Goal: Transaction & Acquisition: Purchase product/service

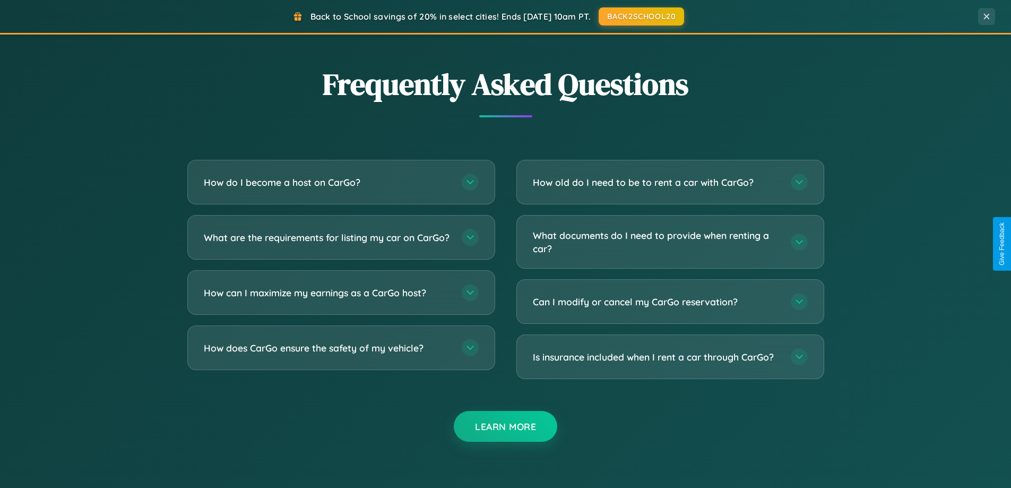
scroll to position [2042, 0]
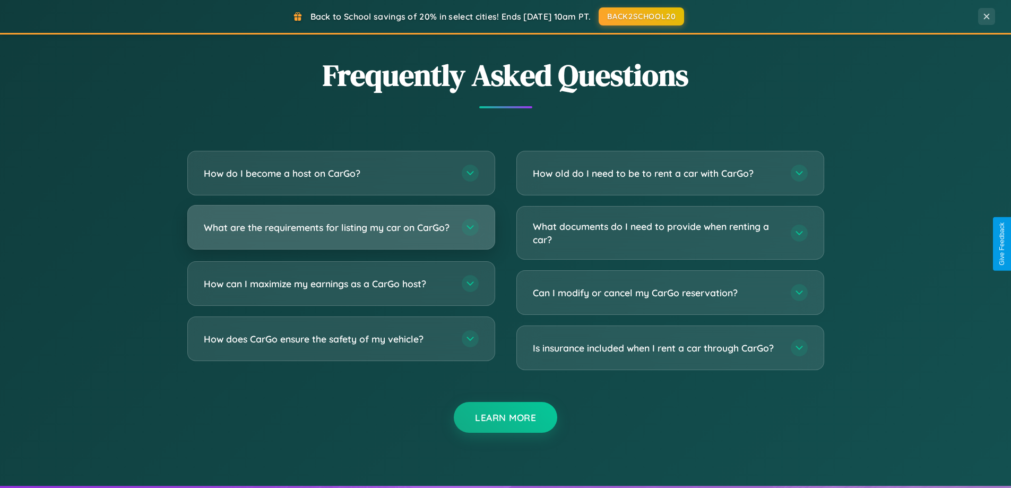
click at [341, 231] on h3 "What are the requirements for listing my car on CarGo?" at bounding box center [327, 227] width 247 height 13
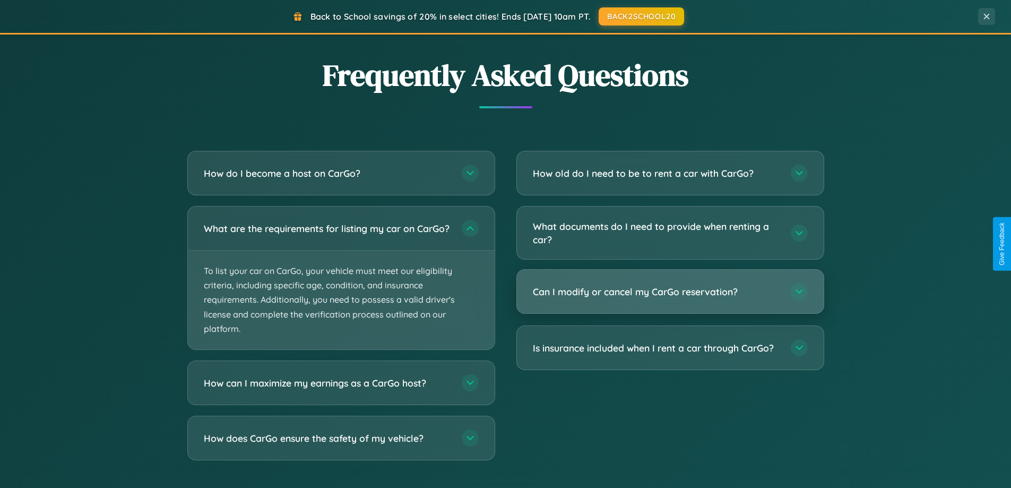
click at [670, 291] on h3 "Can I modify or cancel my CarGo reservation?" at bounding box center [656, 291] width 247 height 13
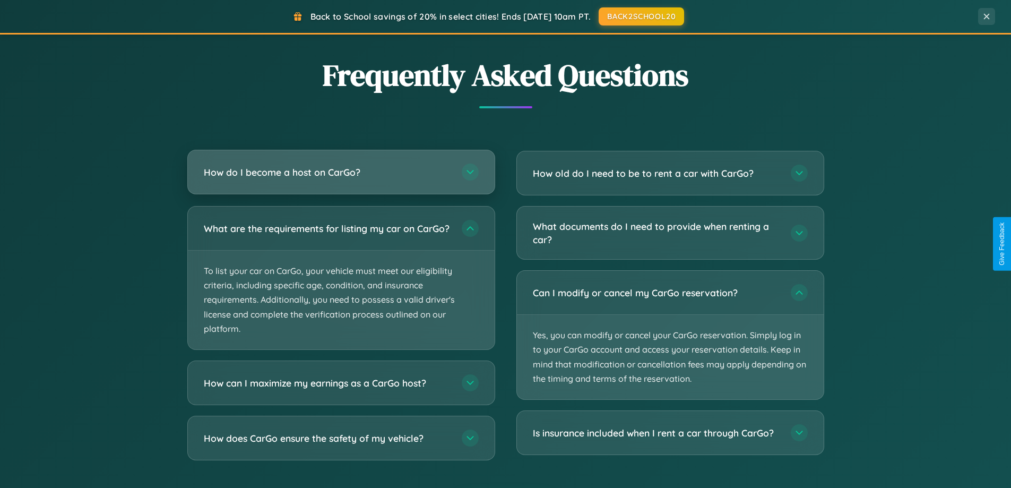
click at [341, 172] on h3 "How do I become a host on CarGo?" at bounding box center [327, 172] width 247 height 13
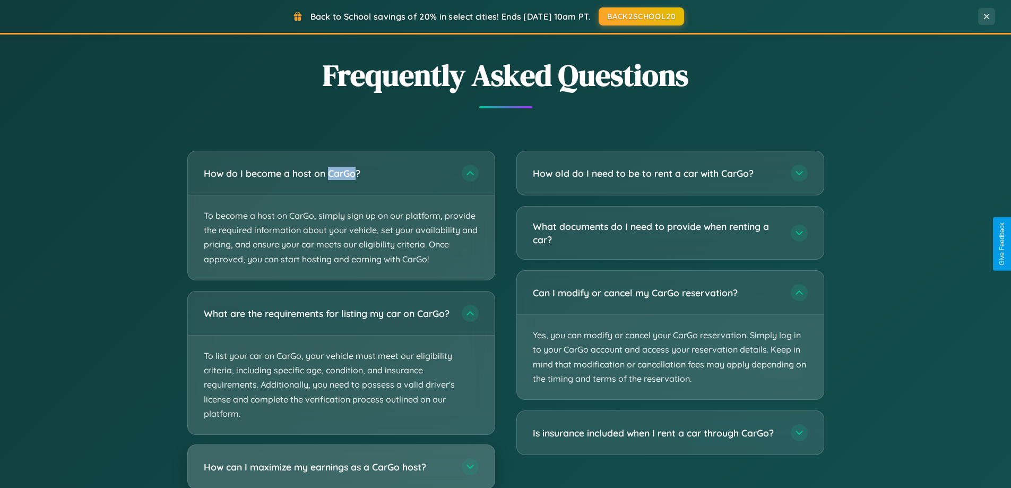
click at [341, 470] on h3 "How can I maximize my earnings as a CarGo host?" at bounding box center [327, 466] width 247 height 13
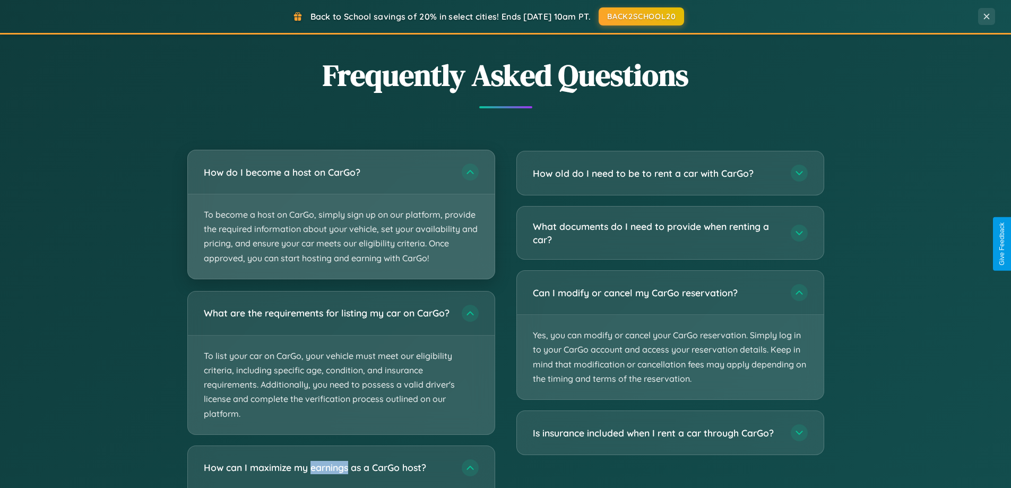
click at [341, 214] on p "To become a host on CarGo, simply sign up on our platform, provide the required…" at bounding box center [341, 236] width 307 height 84
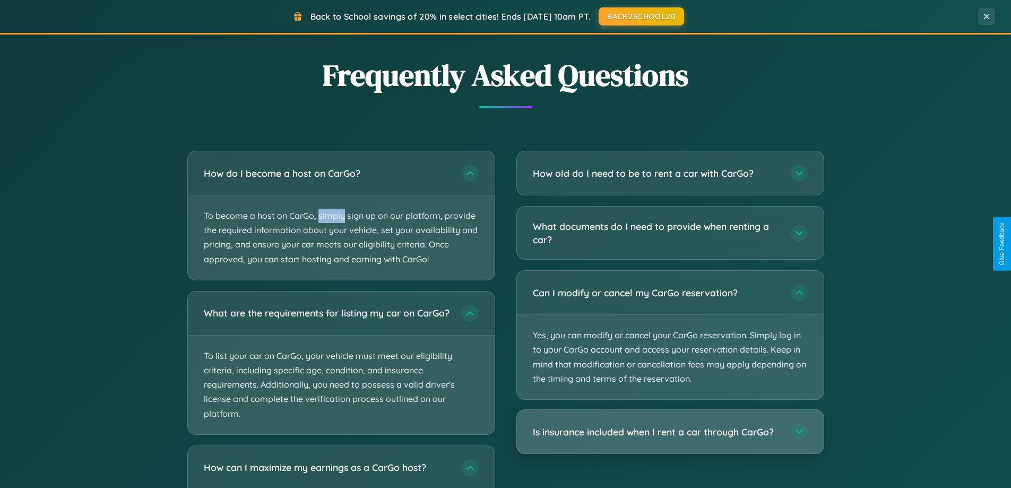
click at [670, 431] on h3 "Is insurance included when I rent a car through CarGo?" at bounding box center [656, 431] width 247 height 13
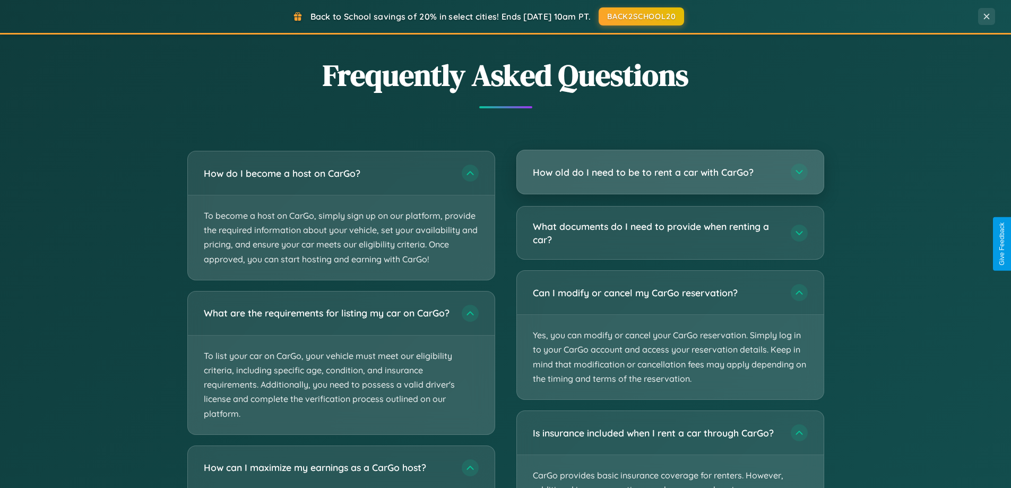
click at [670, 173] on h3 "How old do I need to be to rent a car with CarGo?" at bounding box center [656, 172] width 247 height 13
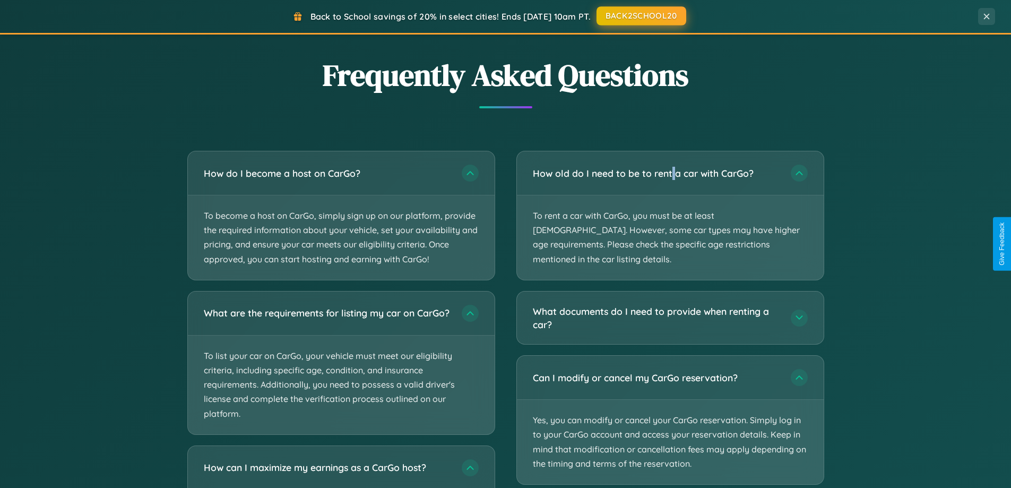
click at [640, 16] on button "BACK2SCHOOL20" at bounding box center [641, 15] width 90 height 19
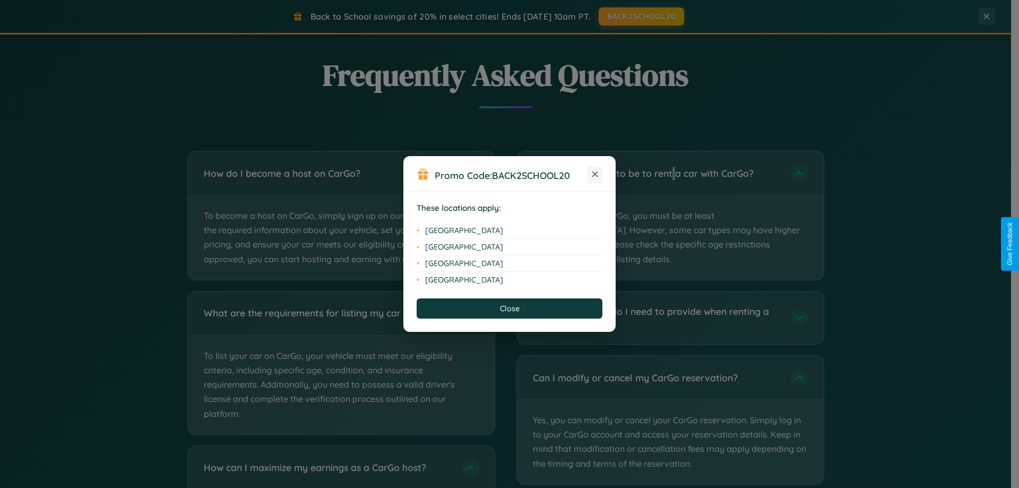
click at [595, 175] on icon at bounding box center [595, 174] width 6 height 6
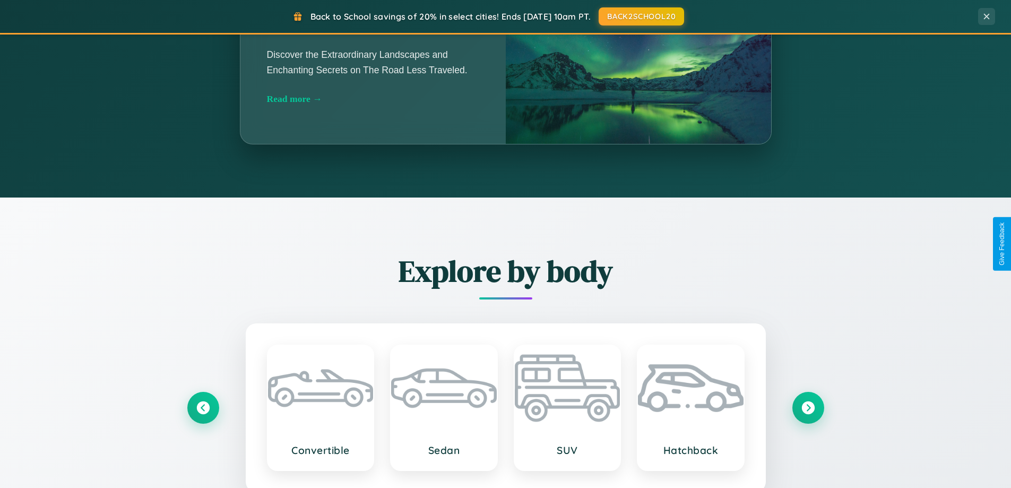
scroll to position [730, 0]
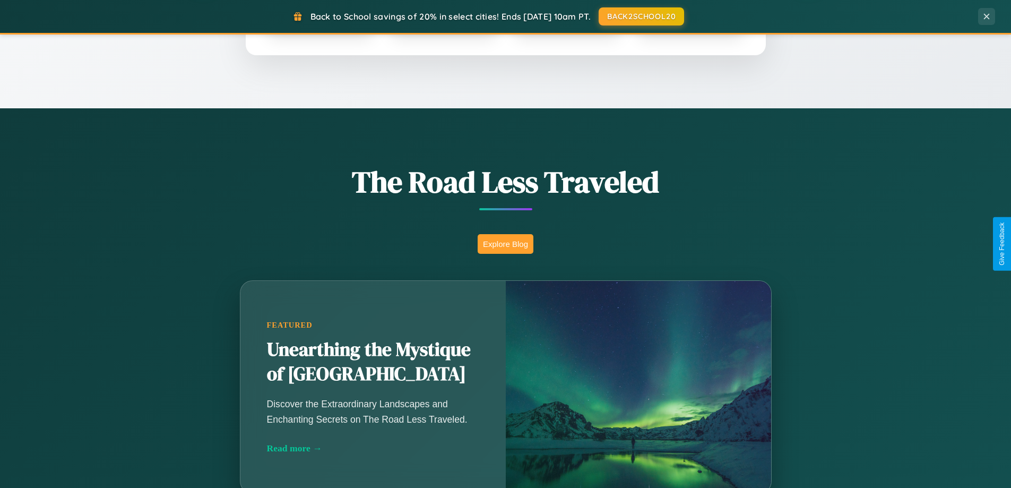
click at [505, 244] on button "Explore Blog" at bounding box center [506, 244] width 56 height 20
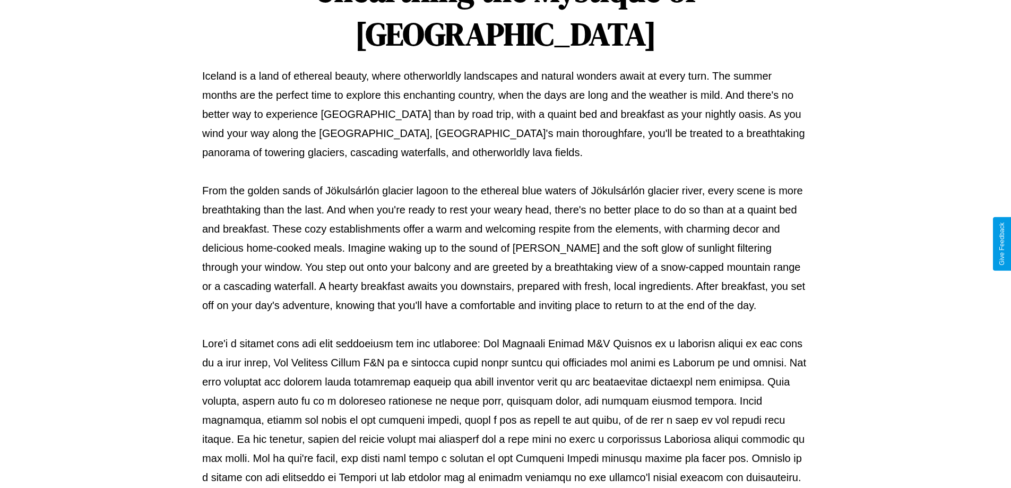
scroll to position [343, 0]
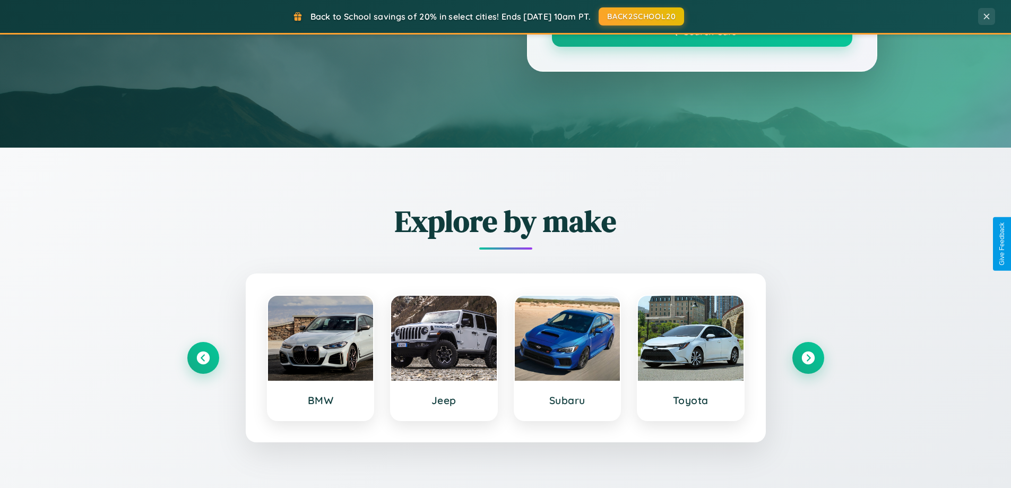
scroll to position [730, 0]
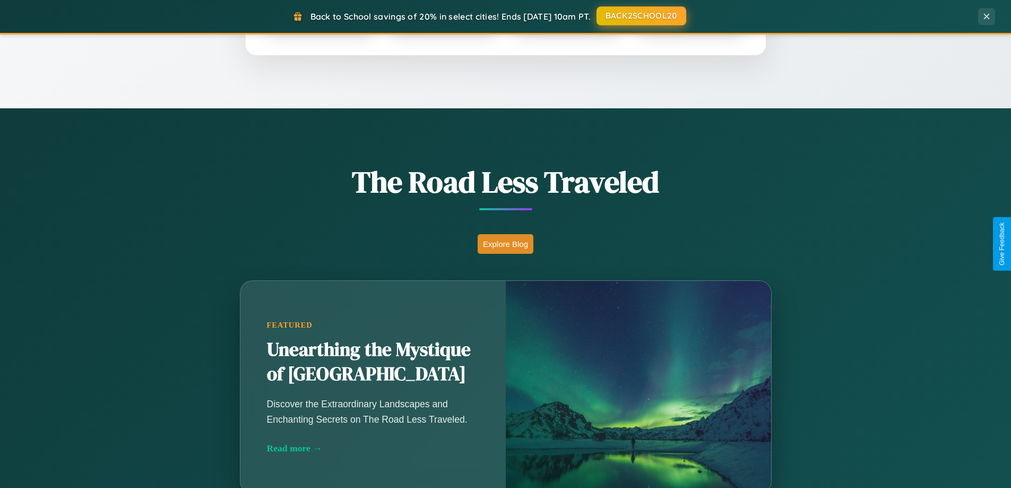
click at [640, 16] on button "BACK2SCHOOL20" at bounding box center [641, 15] width 90 height 19
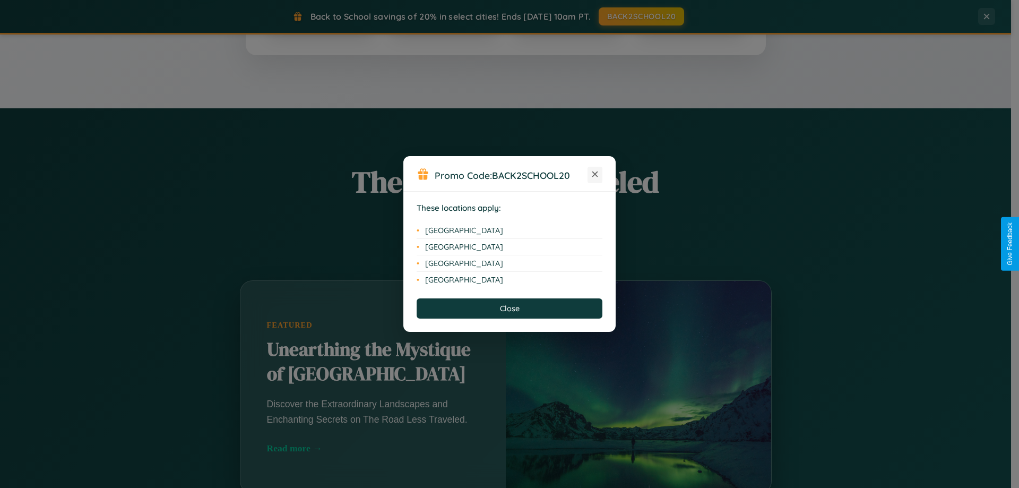
click at [595, 175] on icon at bounding box center [595, 174] width 6 height 6
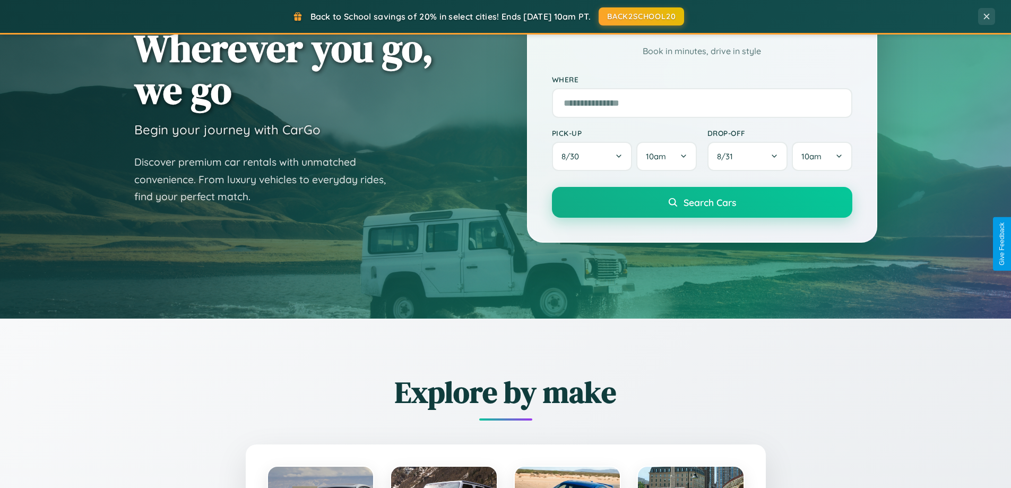
scroll to position [31, 0]
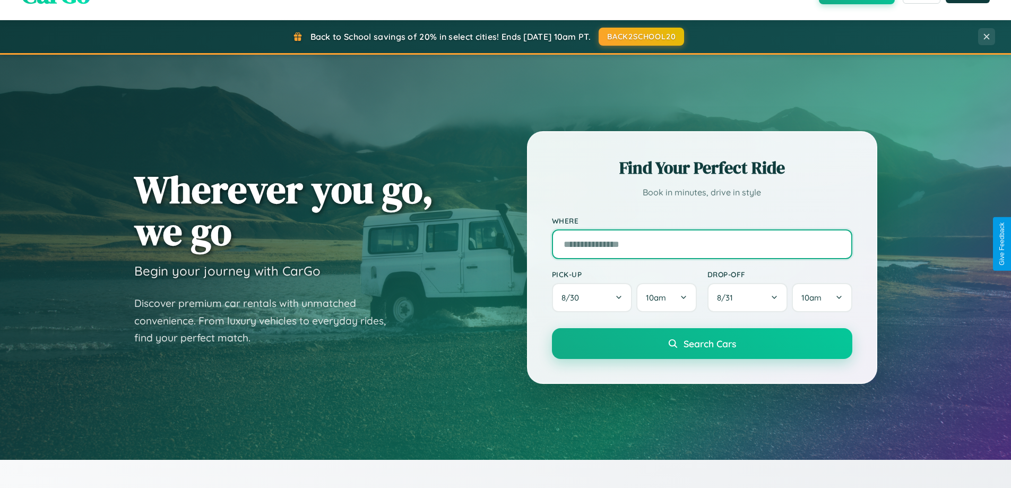
click at [701, 244] on input "text" at bounding box center [702, 244] width 300 height 30
type input "**********"
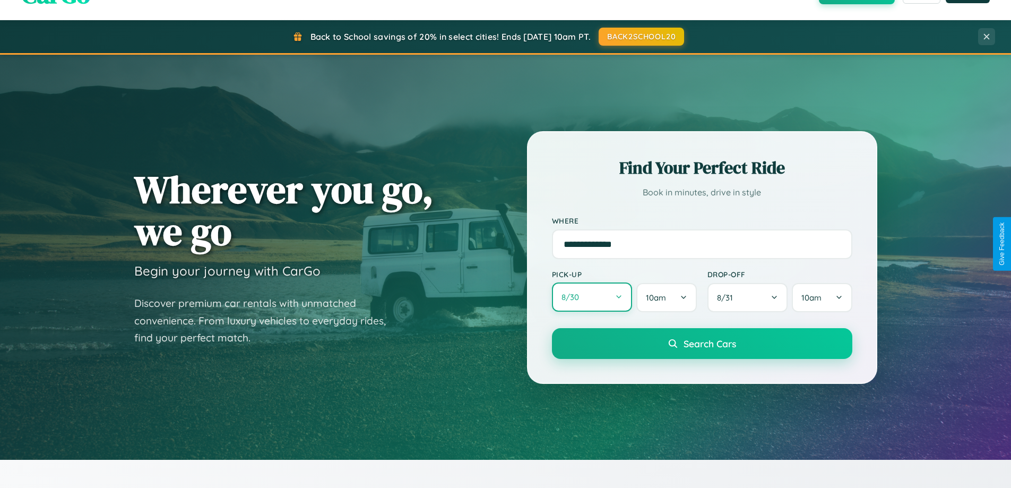
click at [592, 297] on button "8 / 30" at bounding box center [592, 296] width 81 height 29
select select "*"
select select "****"
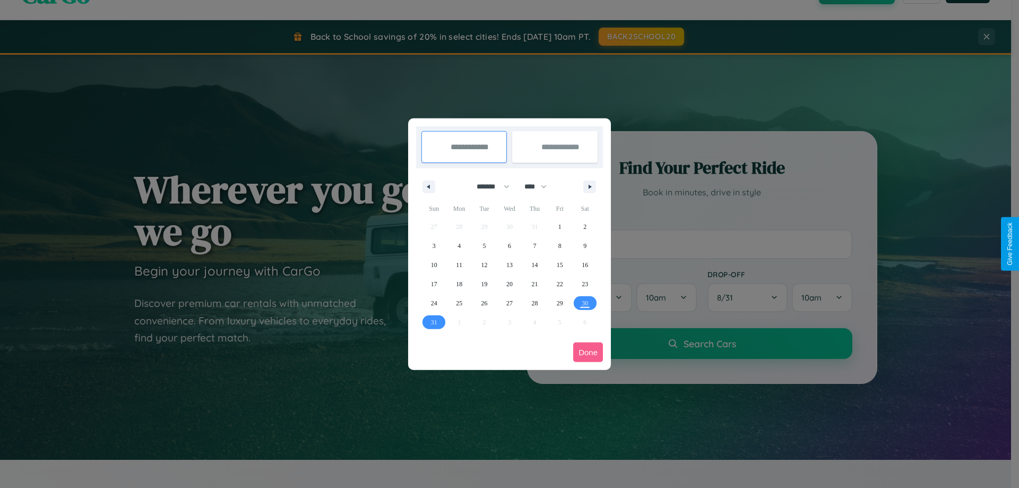
click at [488, 186] on select "******* ******** ***** ***** *** **** **** ****** ********* ******* ******** **…" at bounding box center [491, 187] width 45 height 18
select select "*"
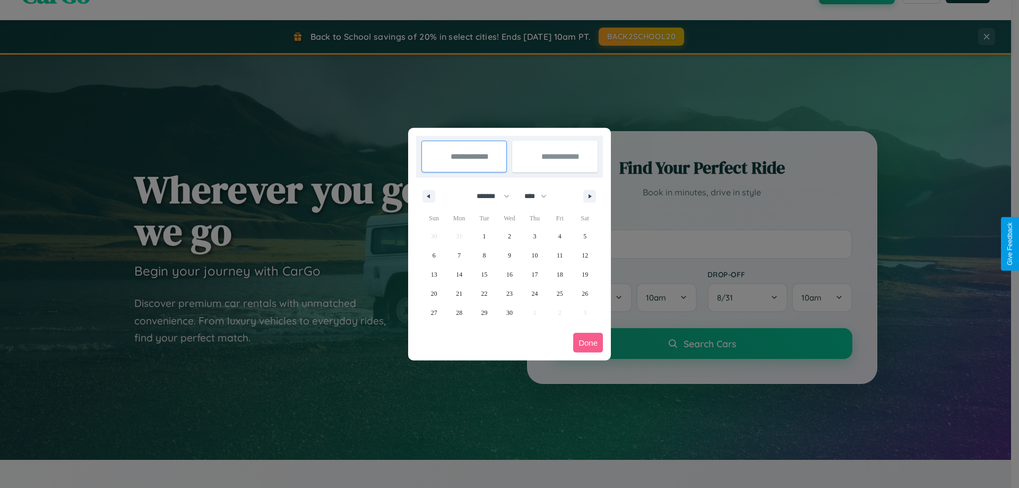
click at [540, 196] on select "**** **** **** **** **** **** **** **** **** **** **** **** **** **** **** ****…" at bounding box center [535, 196] width 32 height 18
select select "****"
click at [509, 274] on span "15" at bounding box center [509, 274] width 6 height 19
type input "**********"
click at [559, 274] on span "17" at bounding box center [560, 274] width 6 height 19
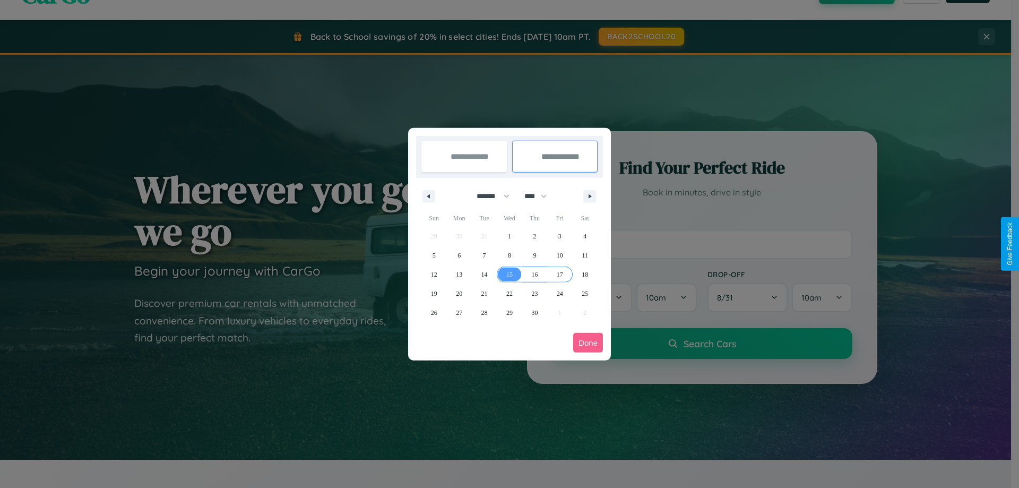
type input "**********"
click at [588, 342] on button "Done" at bounding box center [588, 343] width 30 height 20
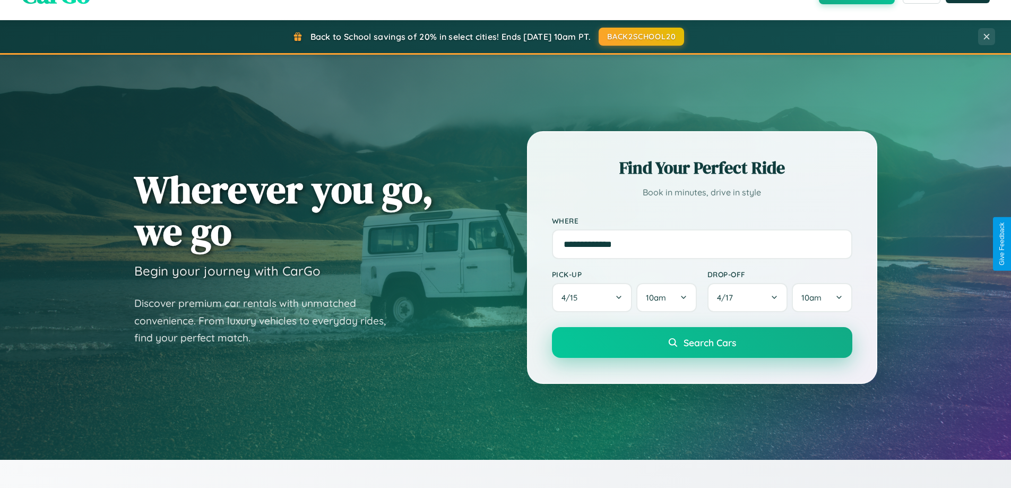
click at [701, 342] on span "Search Cars" at bounding box center [709, 342] width 53 height 12
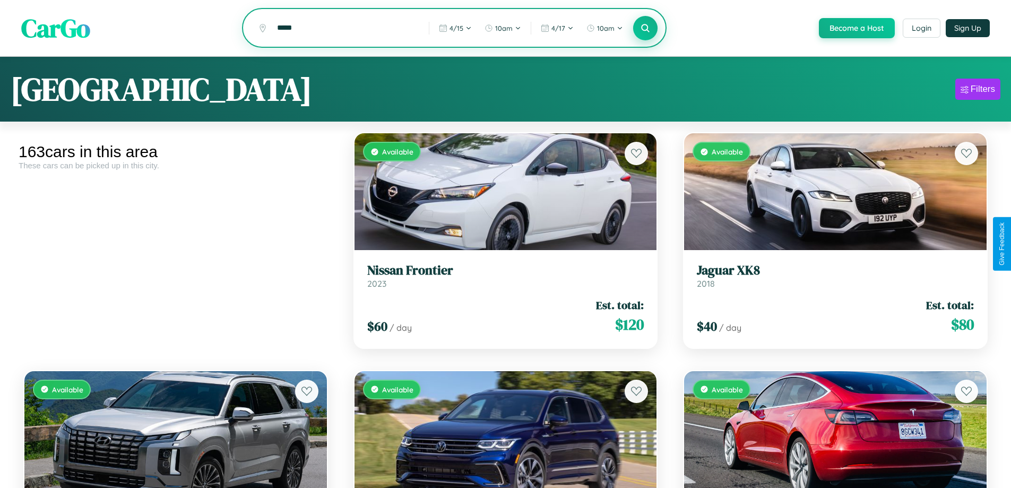
click at [645, 29] on icon at bounding box center [645, 28] width 10 height 10
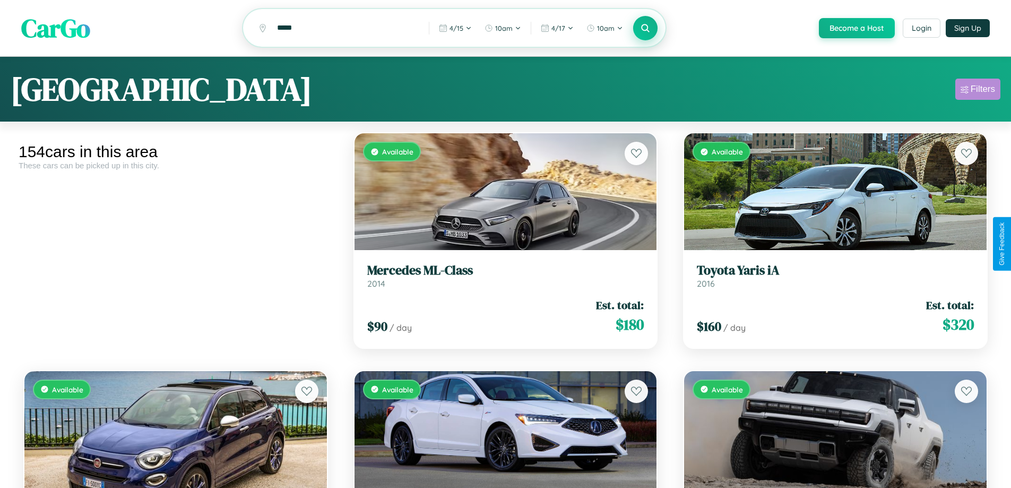
click at [977, 91] on div "Filters" at bounding box center [982, 89] width 24 height 11
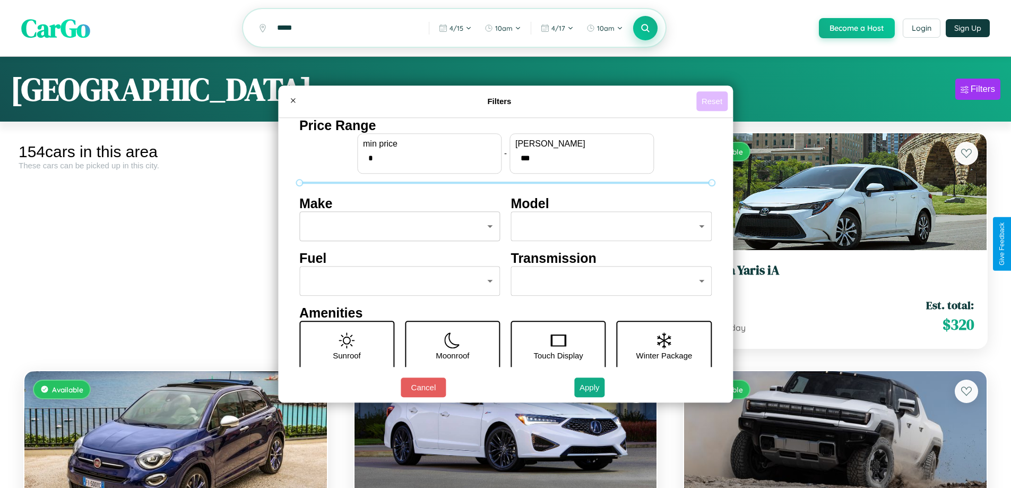
click at [713, 101] on button "Reset" at bounding box center [711, 101] width 31 height 20
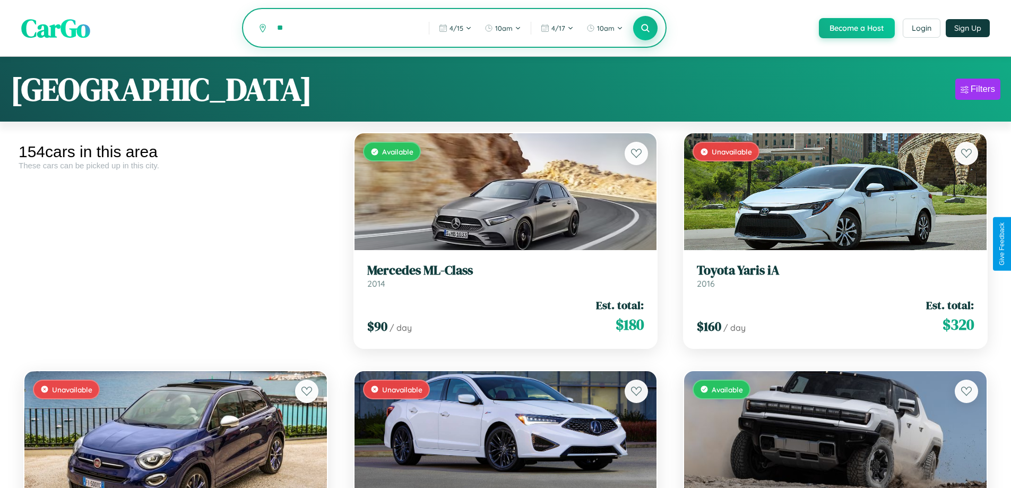
type input "*"
type input "*********"
click at [645, 29] on icon at bounding box center [645, 28] width 10 height 10
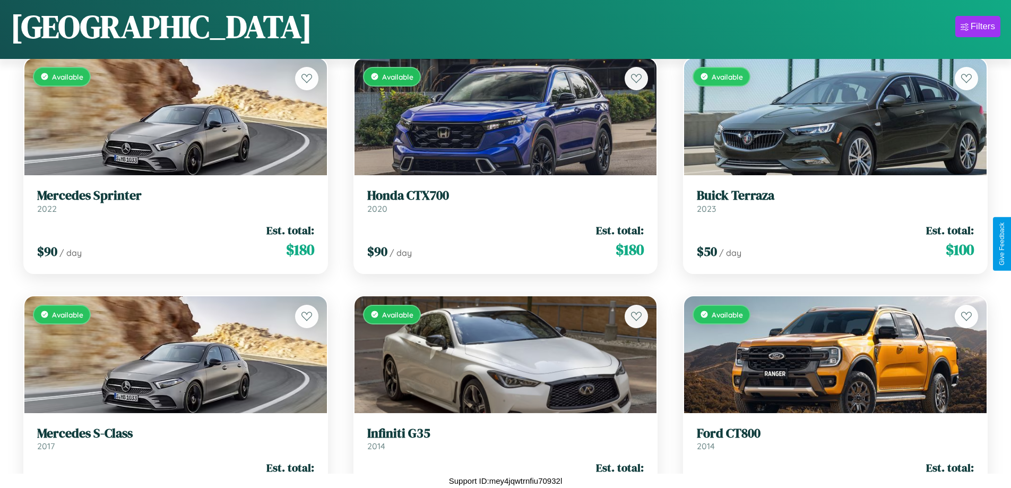
scroll to position [10841, 0]
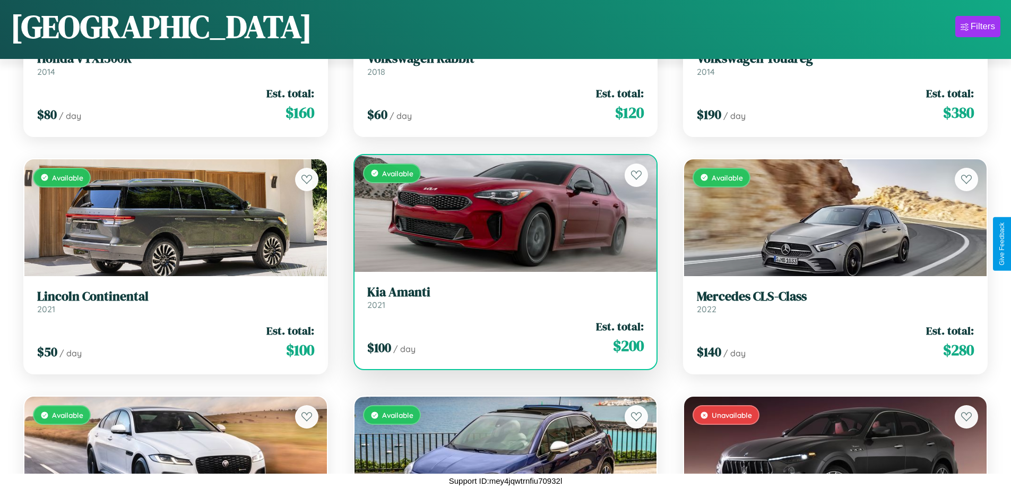
click at [501, 299] on link "Kia Amanti 2021" at bounding box center [505, 297] width 277 height 26
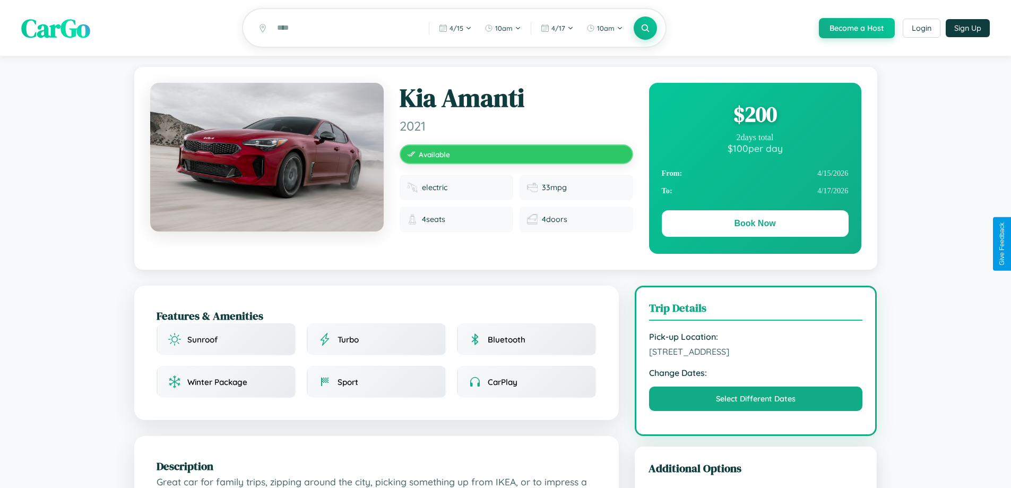
click at [755, 116] on div "$ 200" at bounding box center [755, 114] width 187 height 29
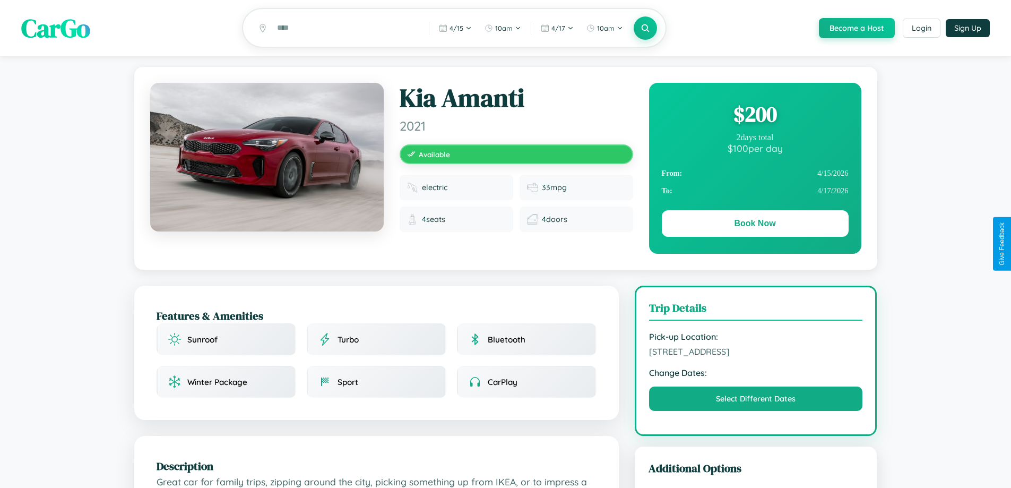
click at [755, 116] on div "$ 200" at bounding box center [755, 114] width 187 height 29
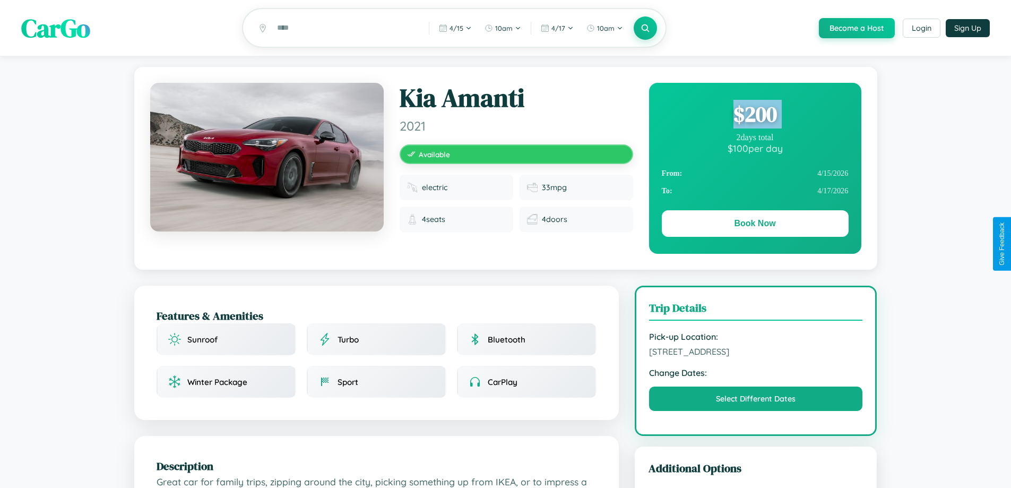
click at [755, 116] on div "$ 200" at bounding box center [755, 114] width 187 height 29
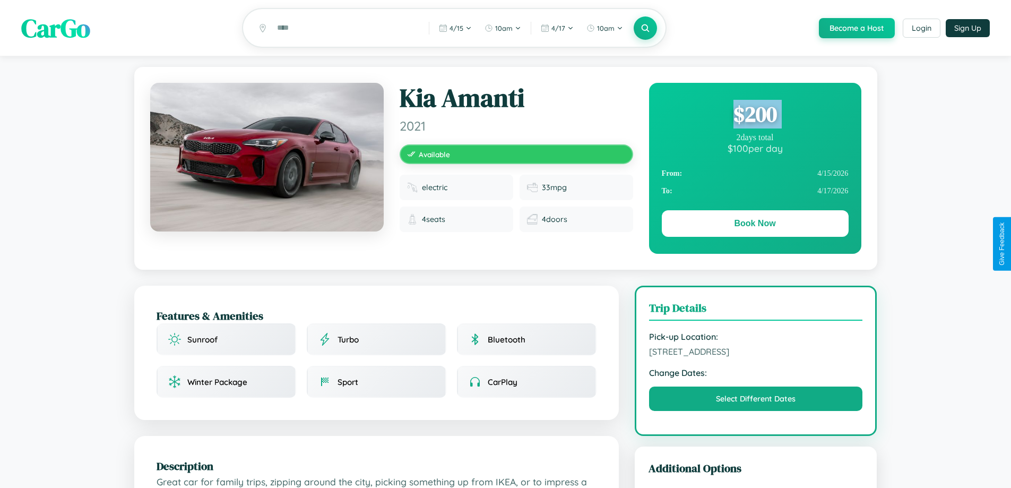
click at [755, 116] on div "$ 200" at bounding box center [755, 114] width 187 height 29
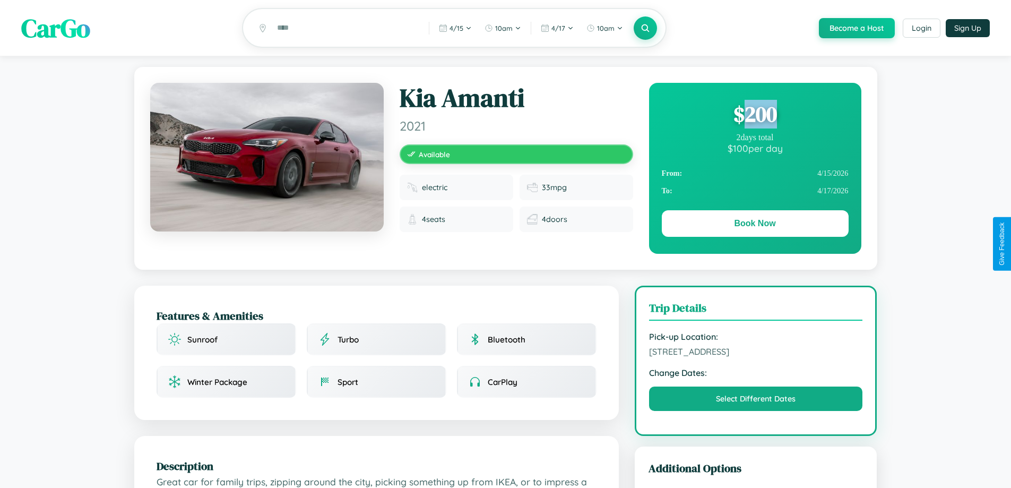
click at [755, 116] on div "$ 200" at bounding box center [755, 114] width 187 height 29
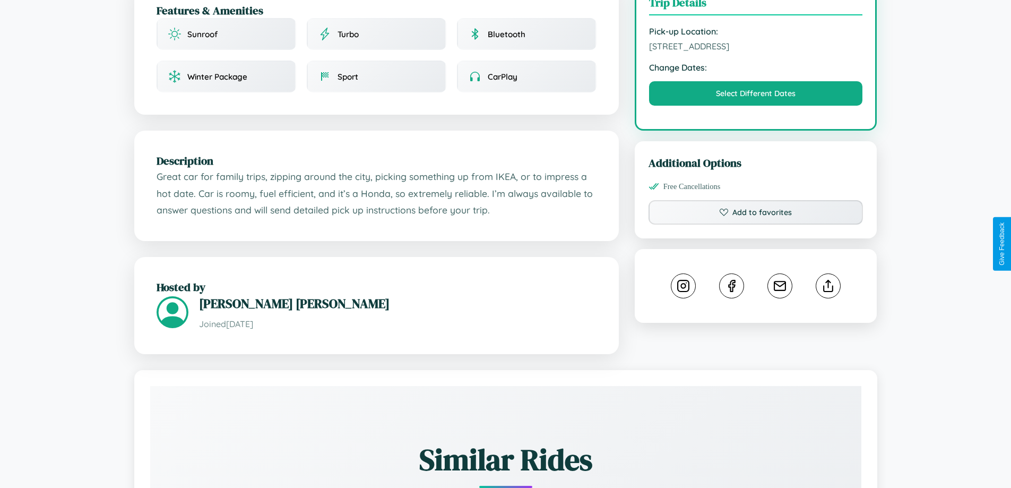
scroll to position [359, 0]
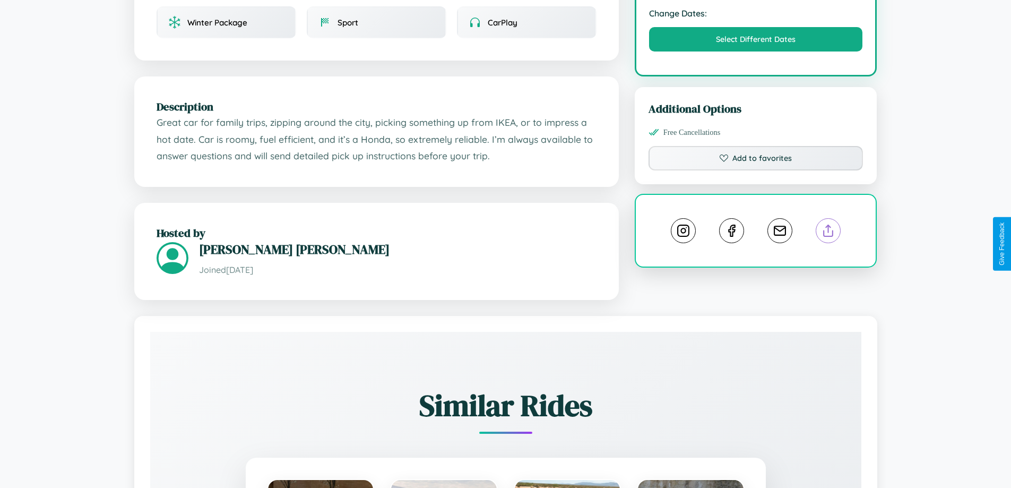
click at [828, 232] on line at bounding box center [828, 228] width 0 height 7
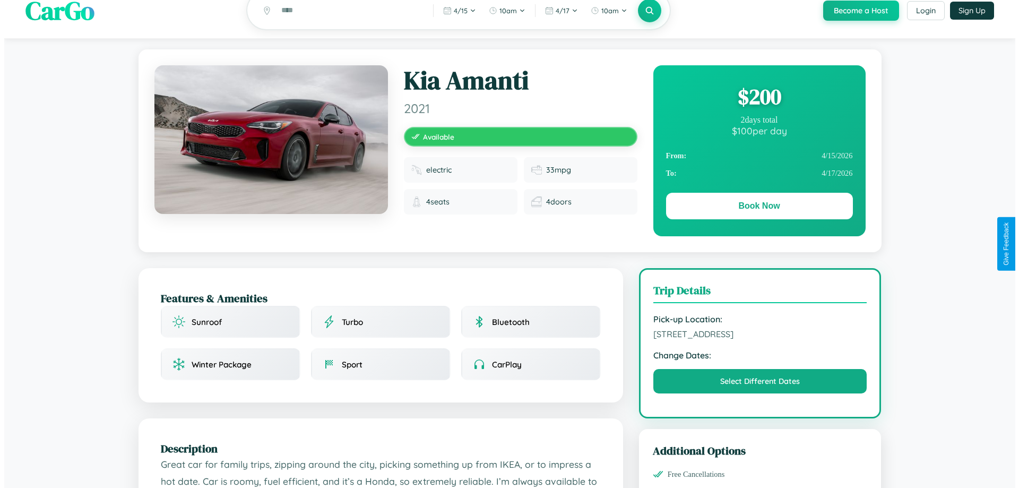
scroll to position [0, 0]
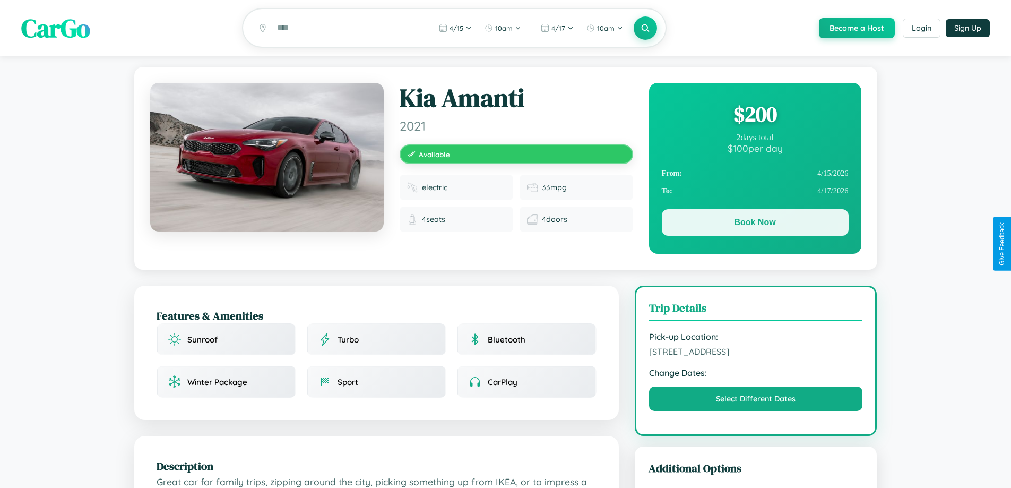
click at [755, 224] on button "Book Now" at bounding box center [755, 222] width 187 height 27
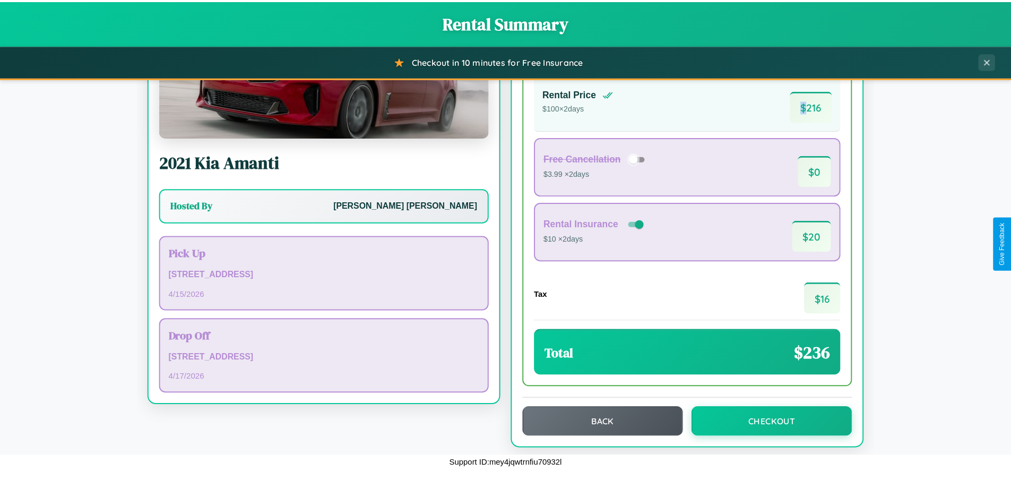
scroll to position [73, 0]
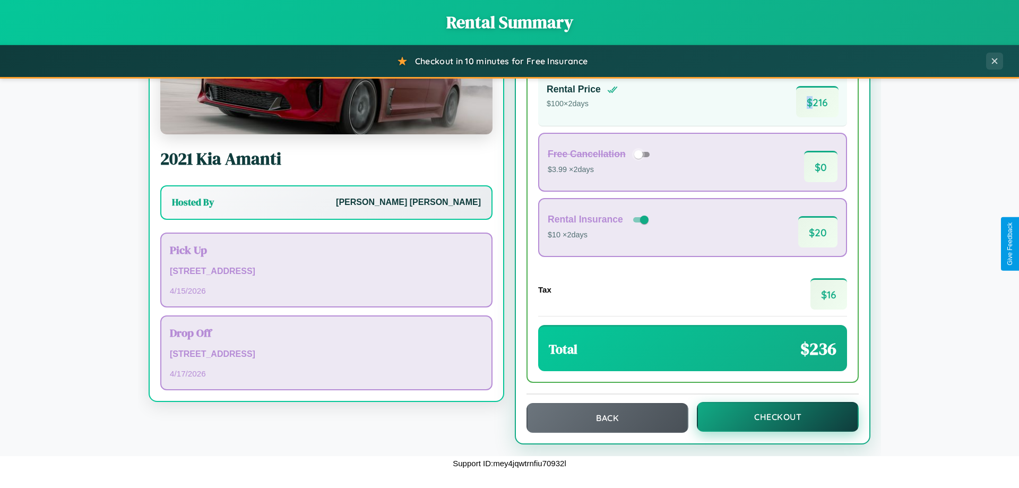
click at [770, 417] on button "Checkout" at bounding box center [778, 417] width 162 height 30
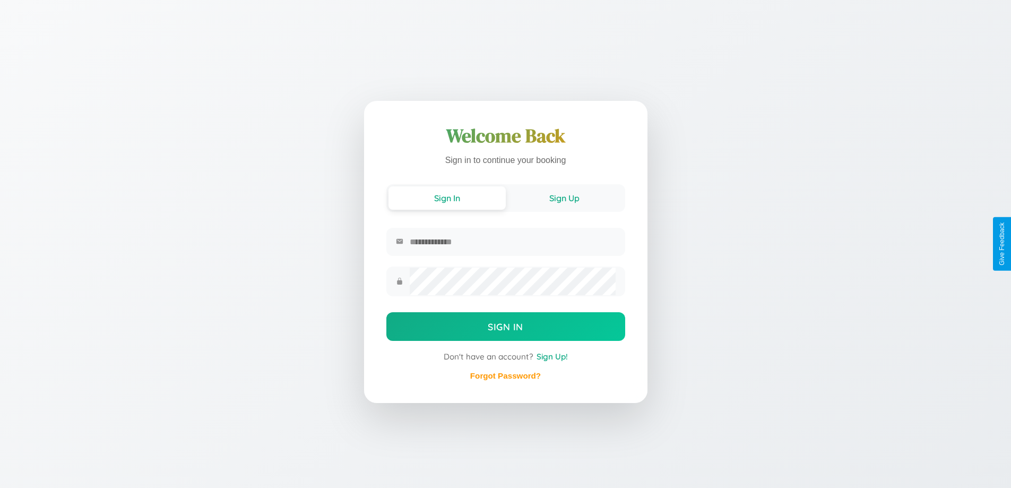
click at [564, 197] on button "Sign Up" at bounding box center [564, 197] width 117 height 23
